Goal: Information Seeking & Learning: Understand process/instructions

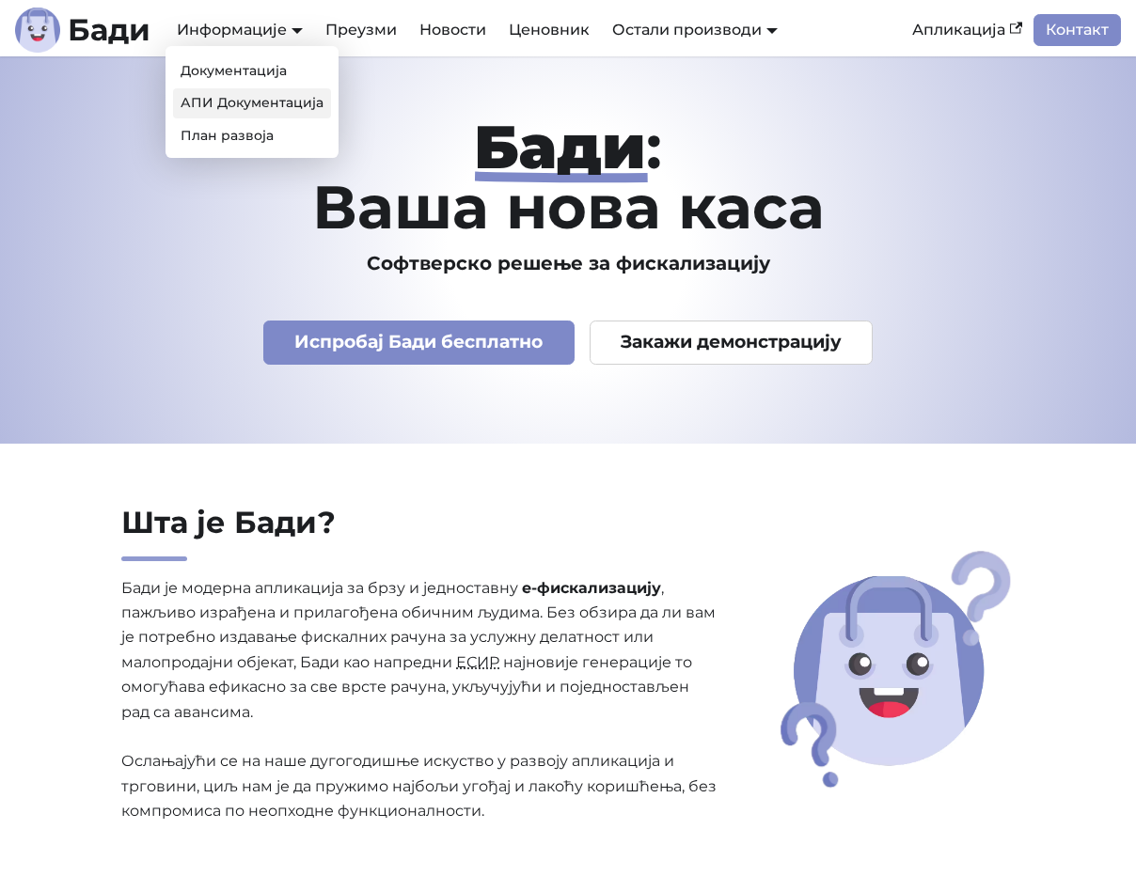
click at [225, 99] on link "АПИ Документација" at bounding box center [252, 102] width 158 height 29
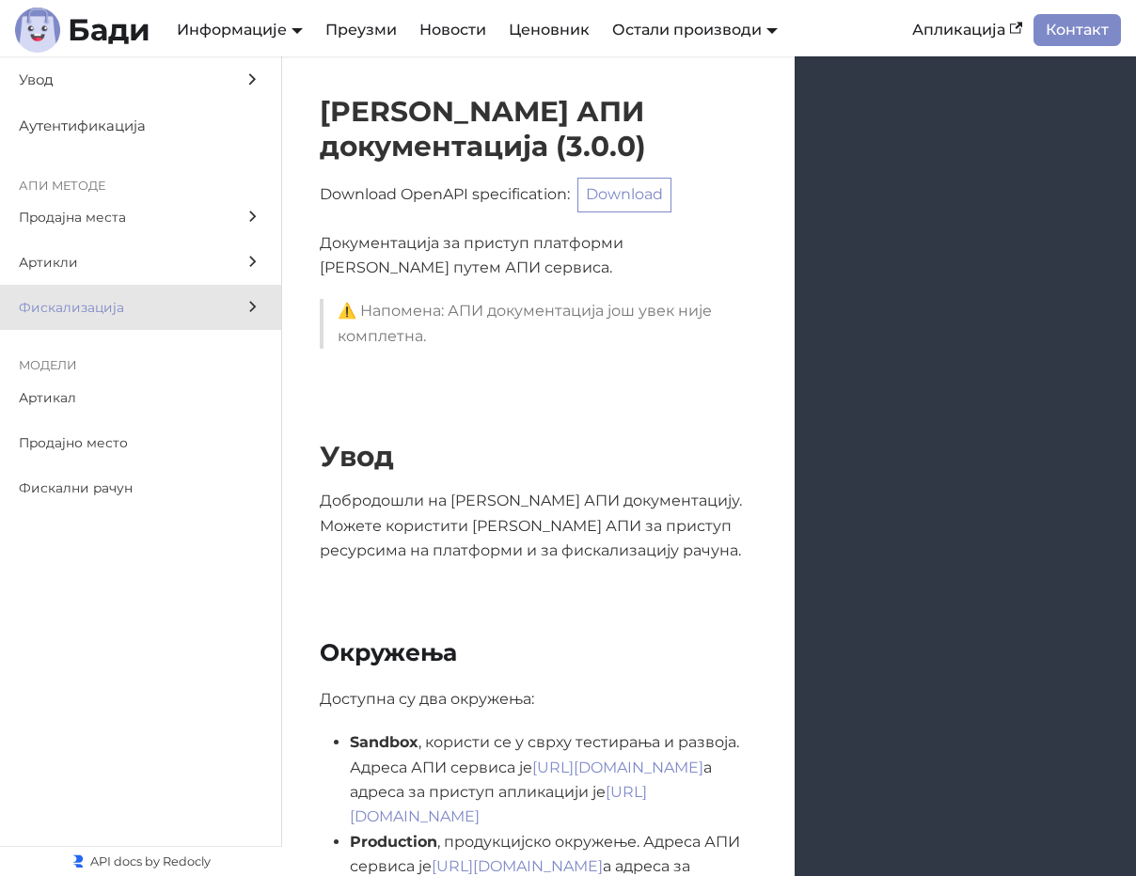
click at [72, 297] on span "Фискализација" at bounding box center [123, 308] width 208 height 22
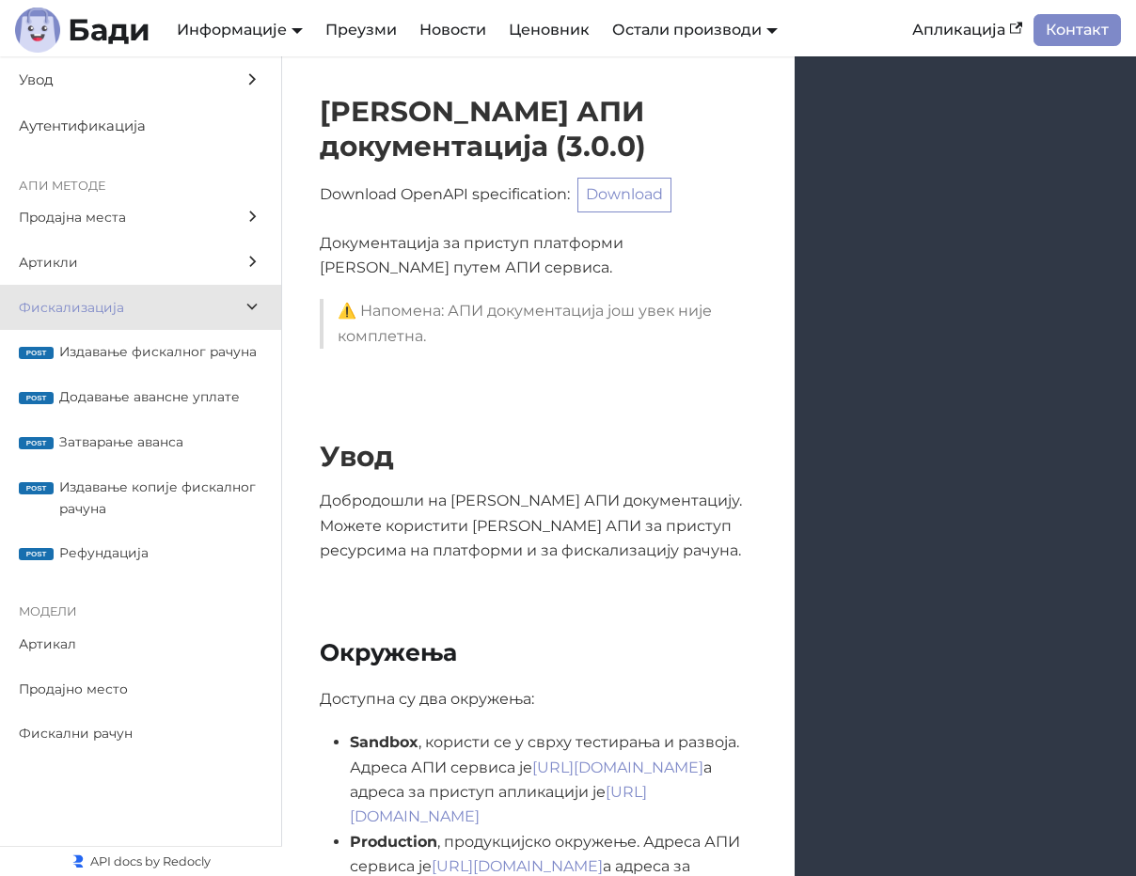
scroll to position [18057, 0]
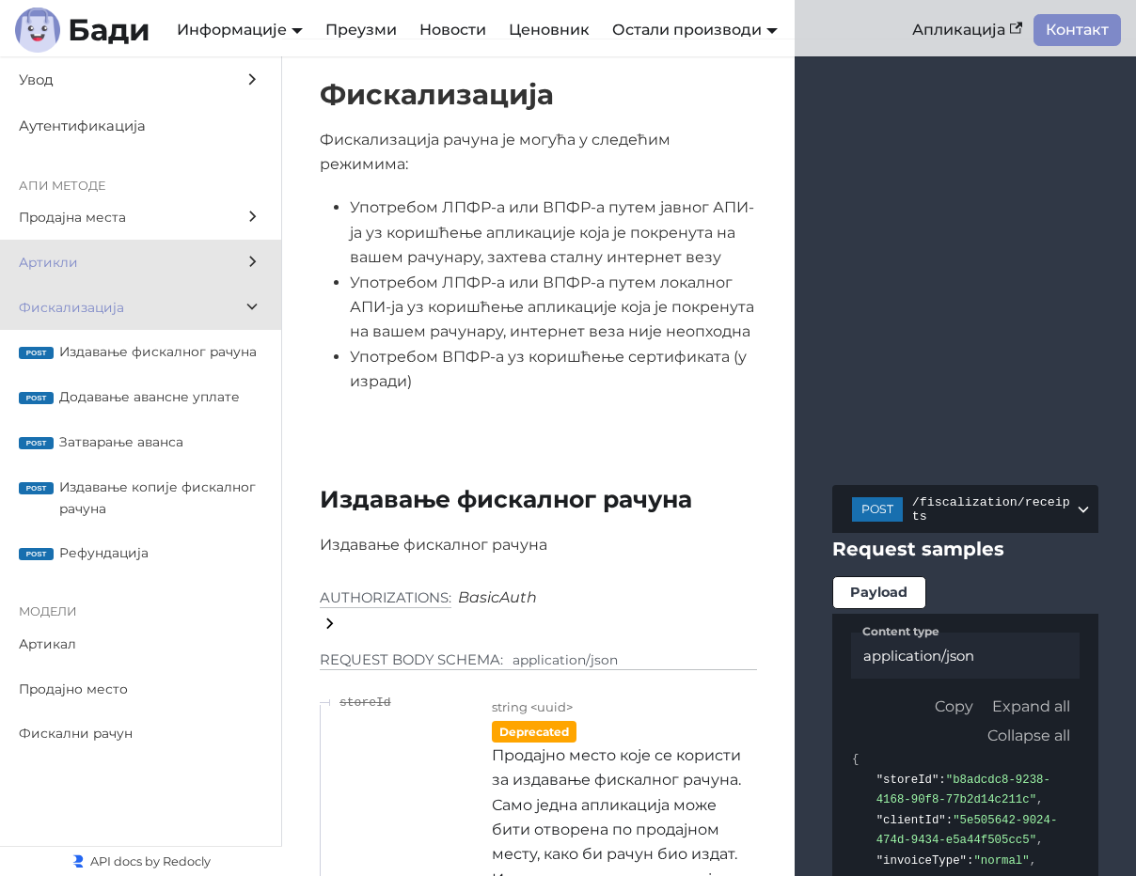
click at [73, 270] on span "Артикли" at bounding box center [123, 263] width 208 height 22
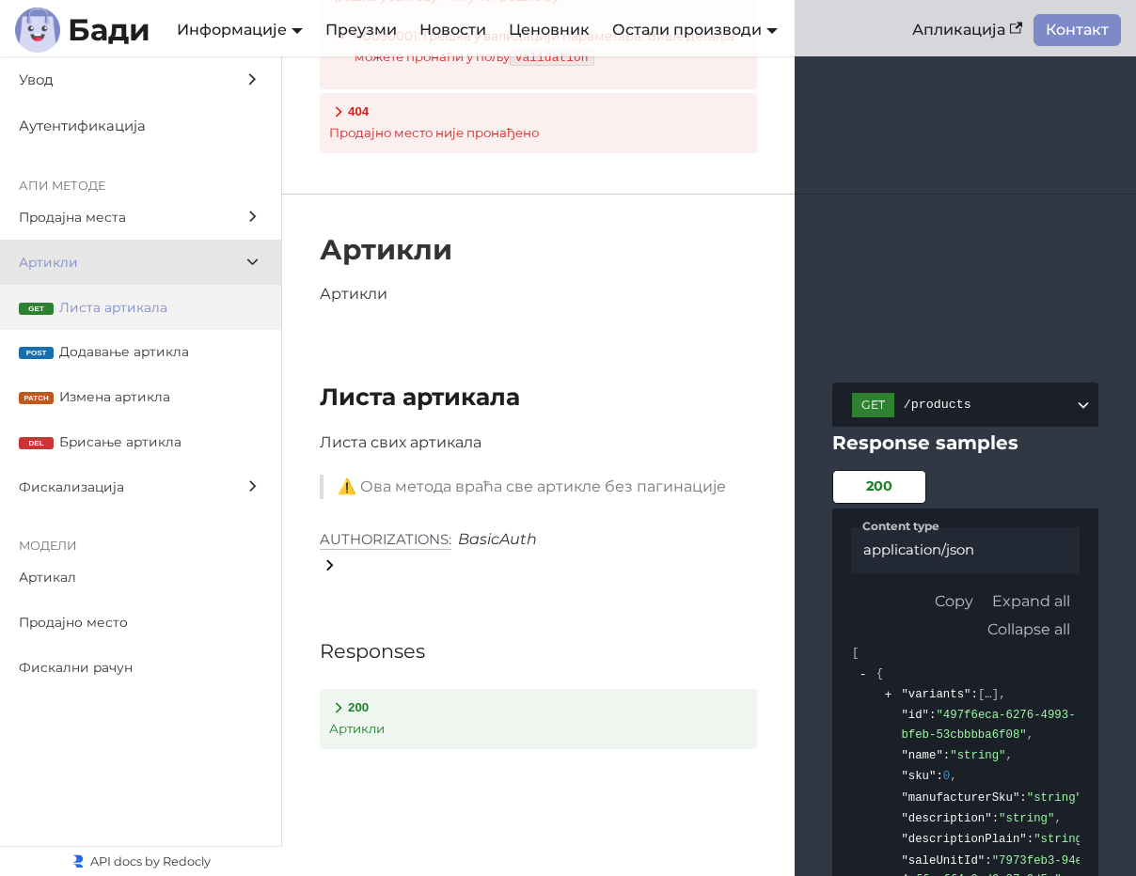
click at [91, 303] on span "Листа артикала" at bounding box center [160, 308] width 203 height 22
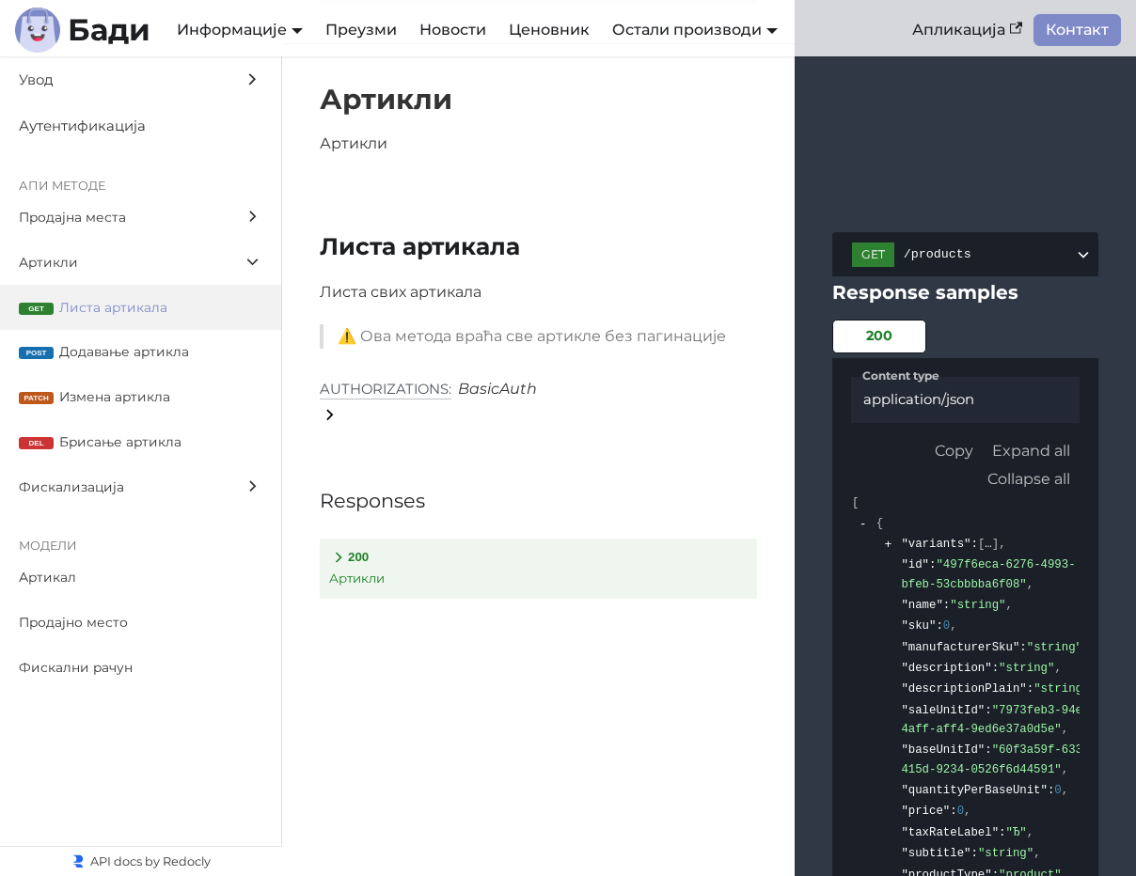
scroll to position [9289, 0]
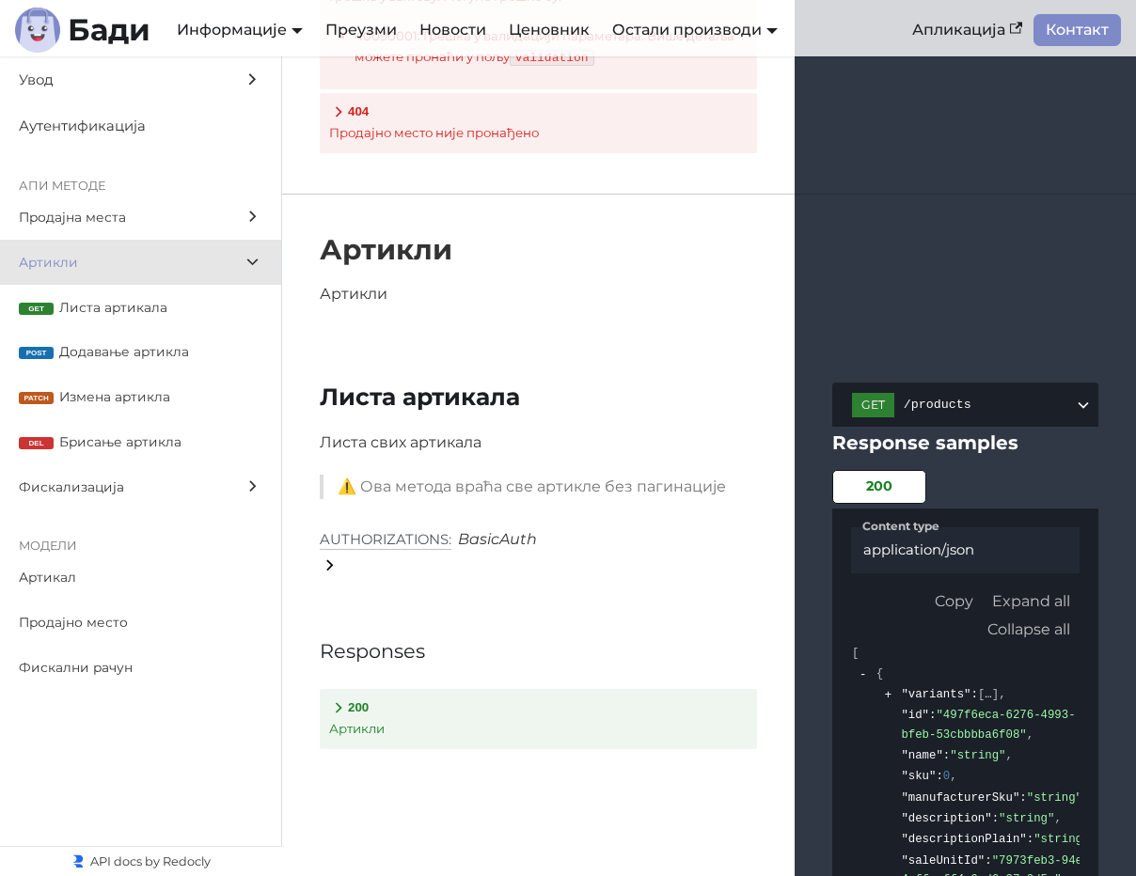
scroll to position [18057, 0]
